Goal: Navigation & Orientation: Find specific page/section

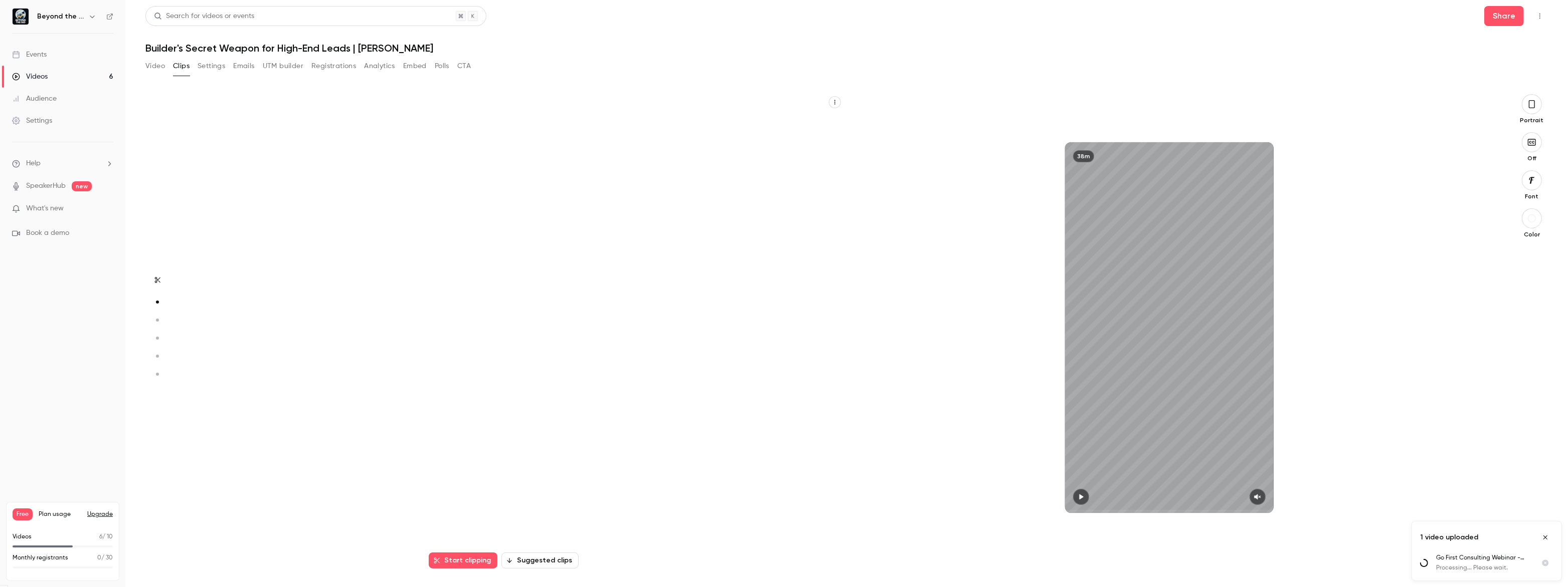
scroll to position [475, 0]
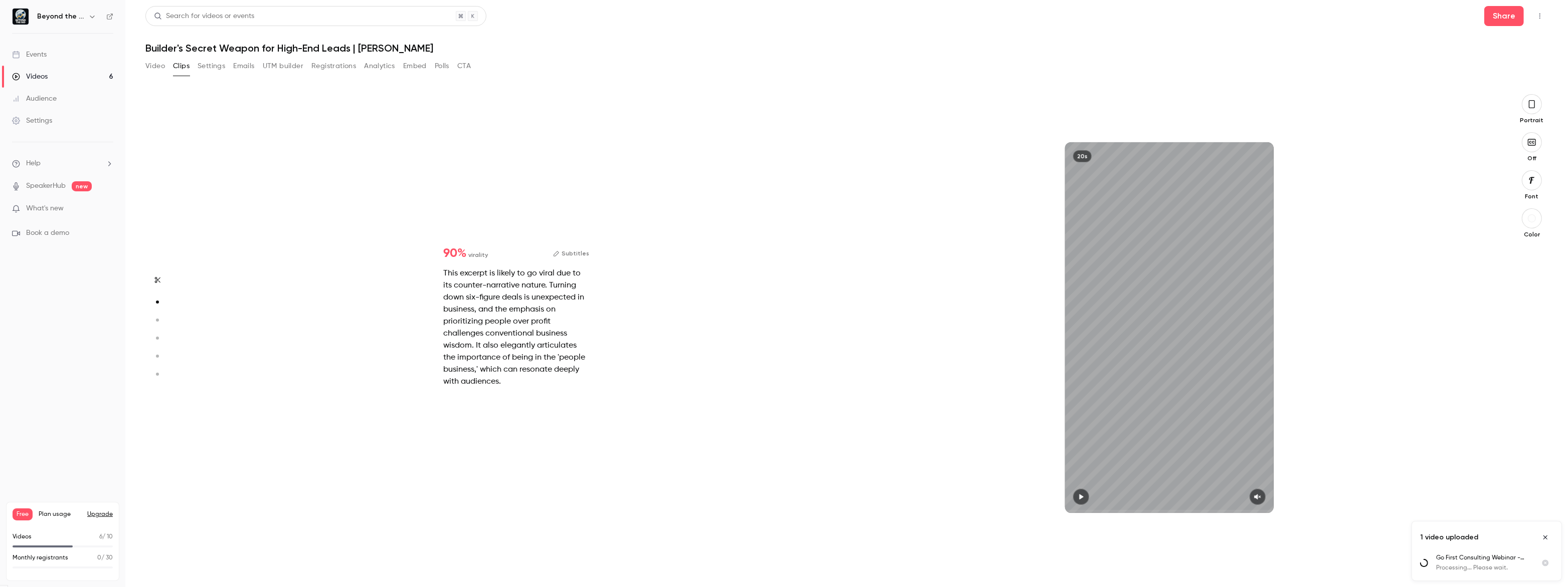
click at [70, 21] on h6 "Beyond the Bid" at bounding box center [60, 16] width 47 height 10
click at [64, 16] on h6 "Beyond the Bid" at bounding box center [60, 16] width 47 height 10
click at [98, 16] on div "Beyond the Bid" at bounding box center [63, 16] width 101 height 17
click at [97, 16] on button "button" at bounding box center [93, 16] width 12 height 12
click at [96, 15] on icon "button" at bounding box center [92, 16] width 8 height 8
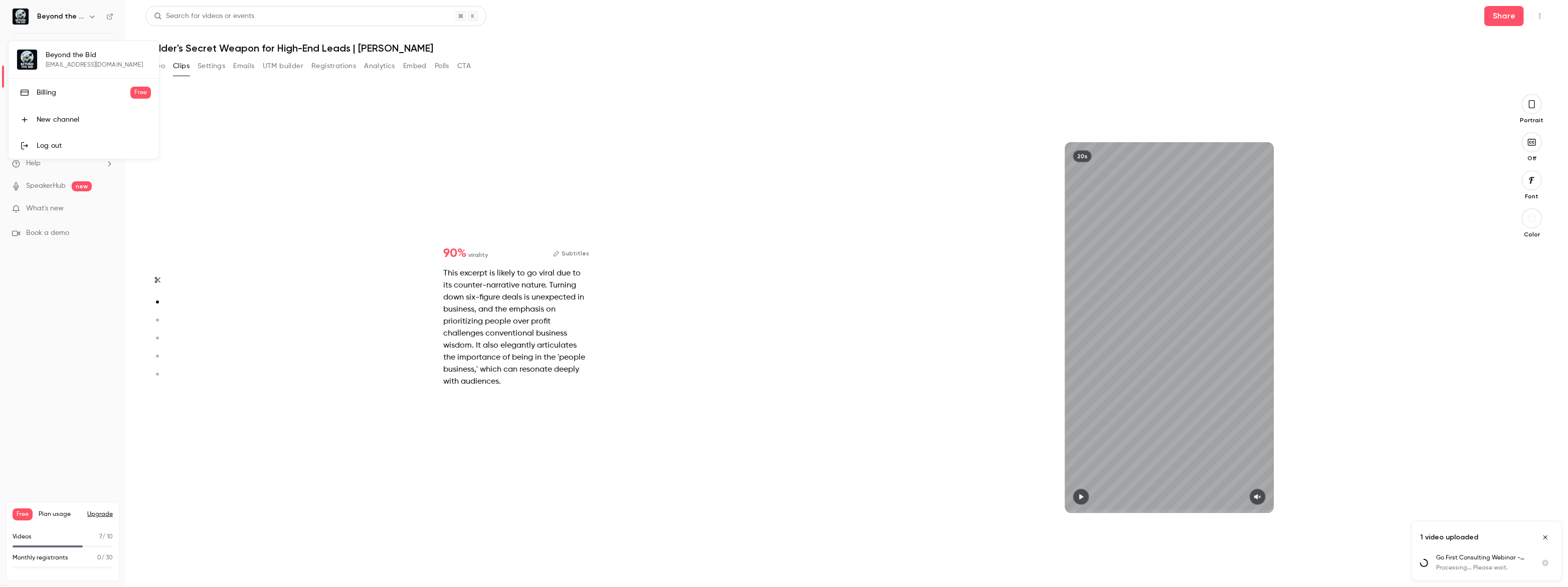
click at [1510, 23] on div at bounding box center [784, 293] width 1568 height 587
click at [1506, 15] on button "Share" at bounding box center [1503, 16] width 40 height 20
click at [1506, 15] on main "Search for videos or events Share Builder's Secret Weapon for High-End Leads | …" at bounding box center [847, 293] width 1443 height 587
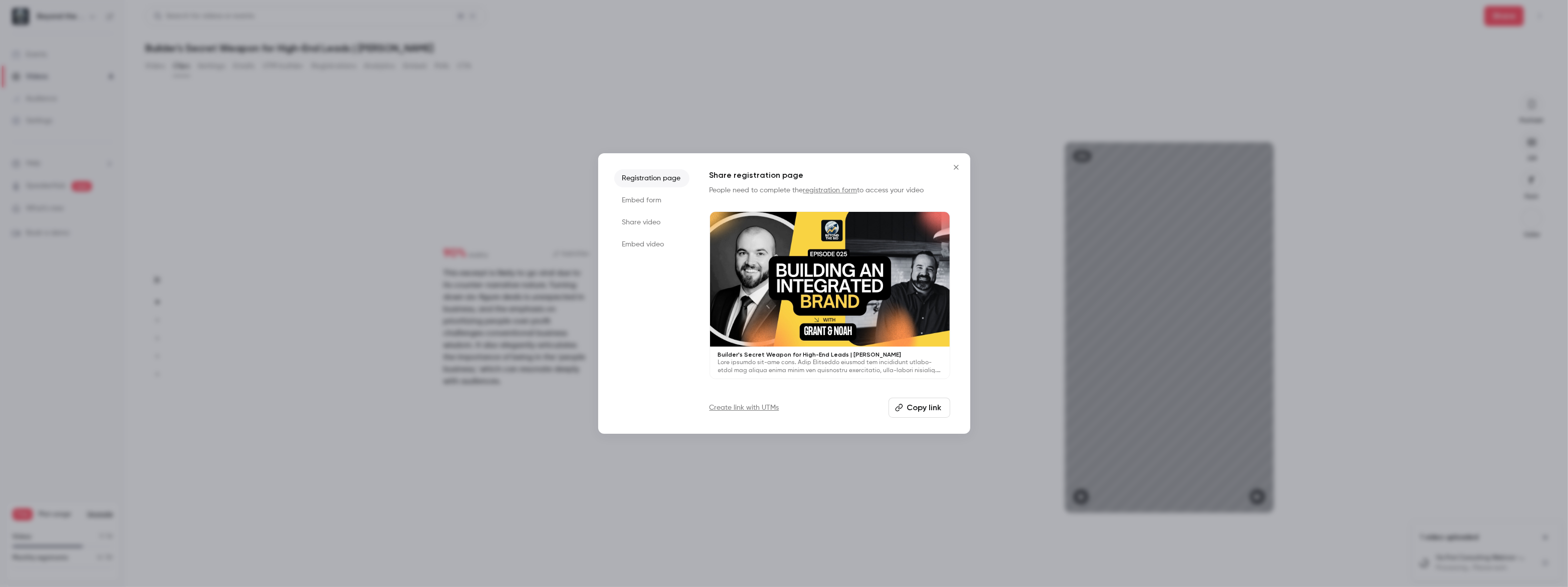
click at [315, 206] on div at bounding box center [784, 293] width 1568 height 587
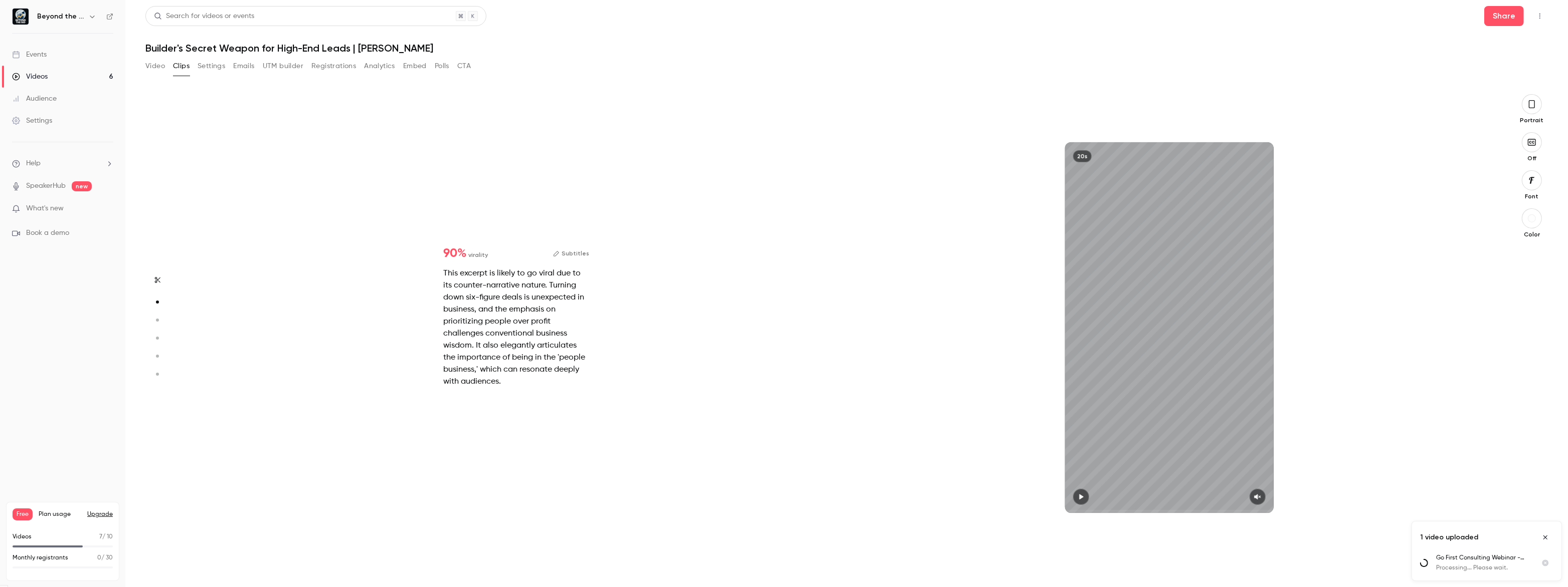
click at [14, 50] on icon at bounding box center [16, 54] width 8 height 8
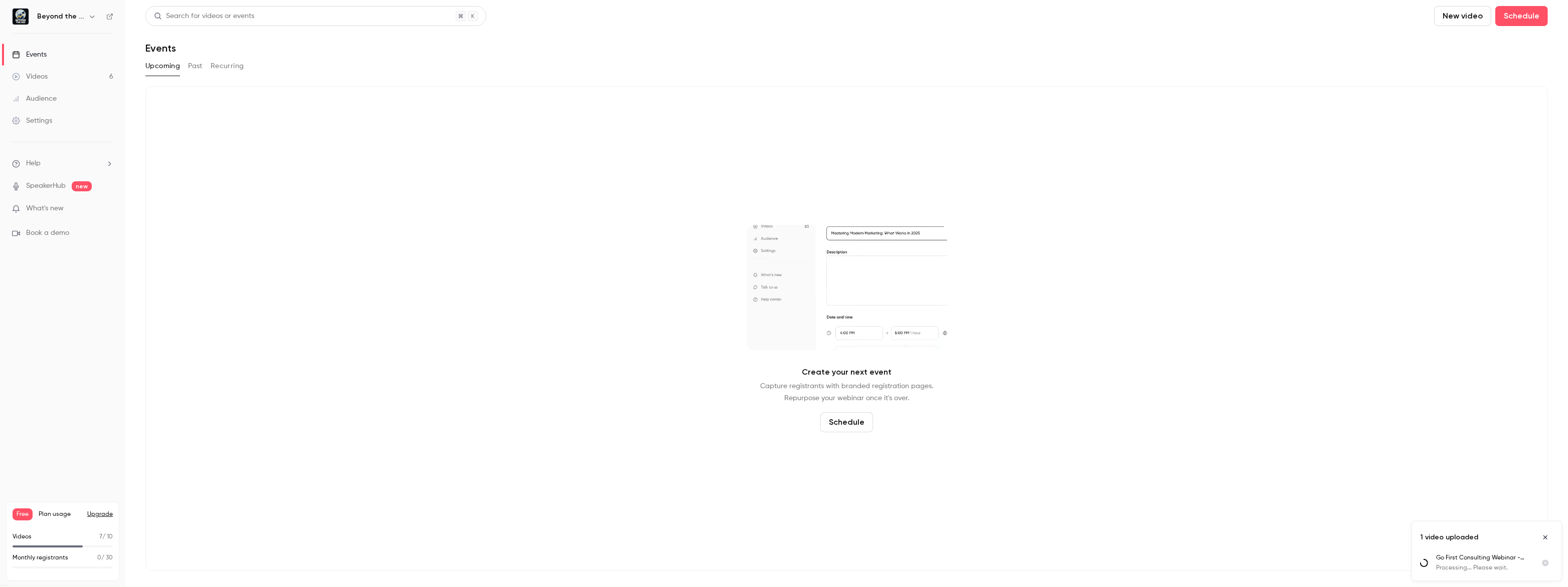
click at [1547, 537] on icon "Close uploads list" at bounding box center [1545, 538] width 8 height 7
click at [1547, 537] on div "Create your next event Capture registrants with branded registration pages. Rep…" at bounding box center [847, 328] width 1402 height 485
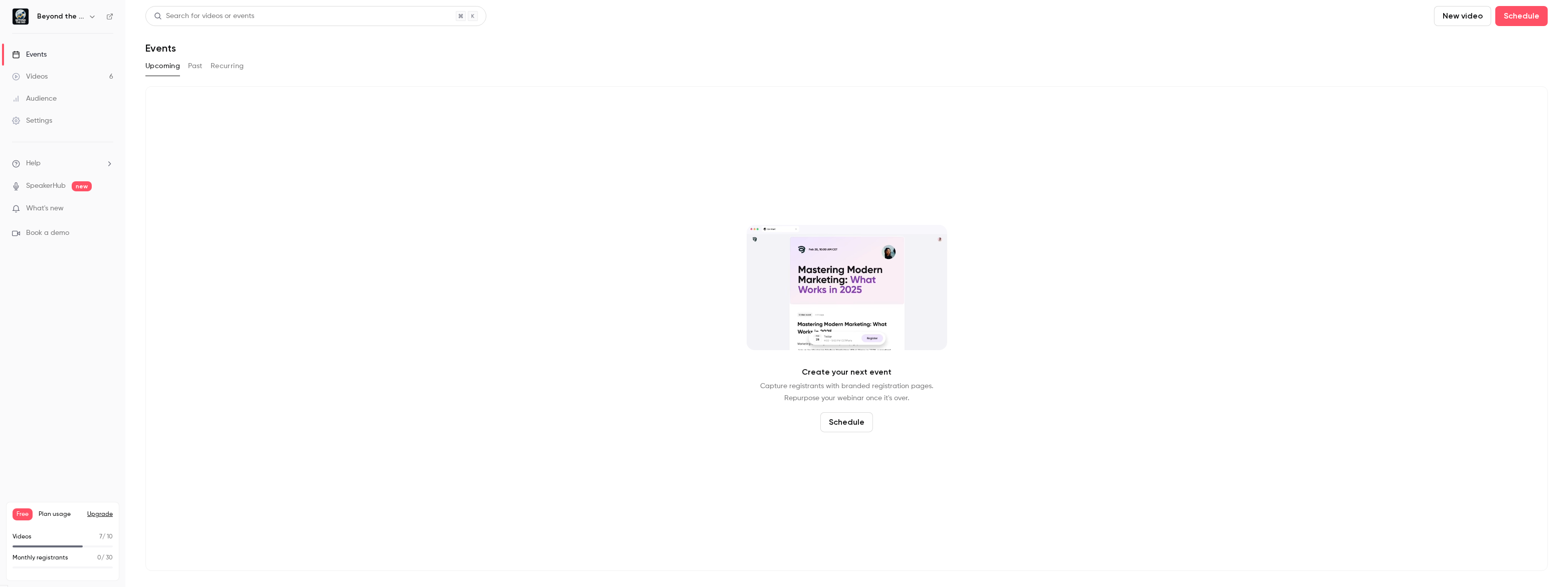
click at [105, 13] on div "Beyond the Bid" at bounding box center [63, 16] width 101 height 17
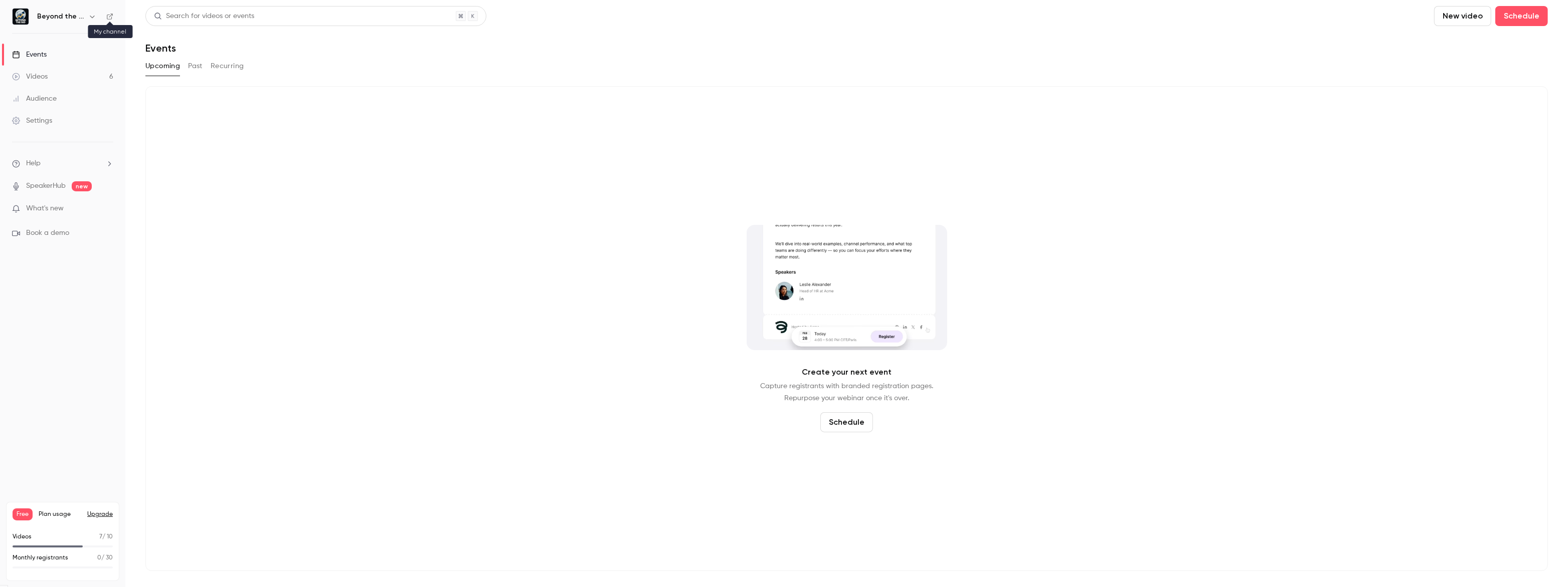
click at [109, 14] on icon at bounding box center [110, 16] width 7 height 7
